Goal: Task Accomplishment & Management: Manage account settings

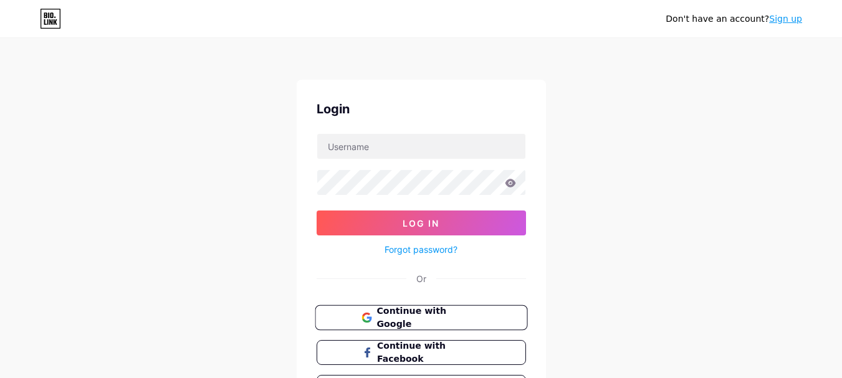
click at [452, 320] on span "Continue with Google" at bounding box center [429, 318] width 104 height 27
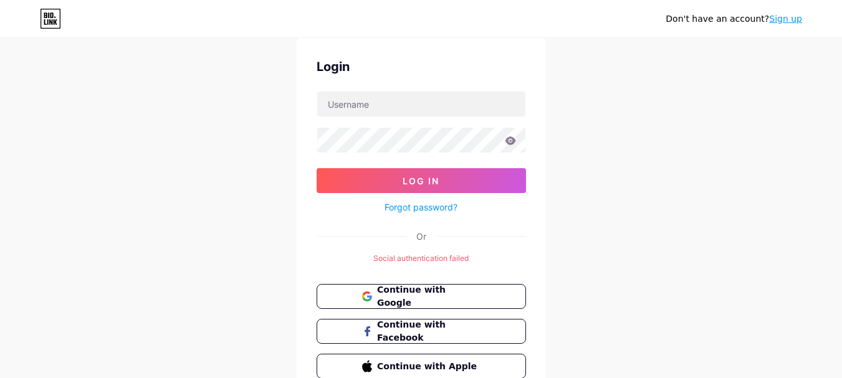
scroll to position [62, 0]
